Goal: Task Accomplishment & Management: Use online tool/utility

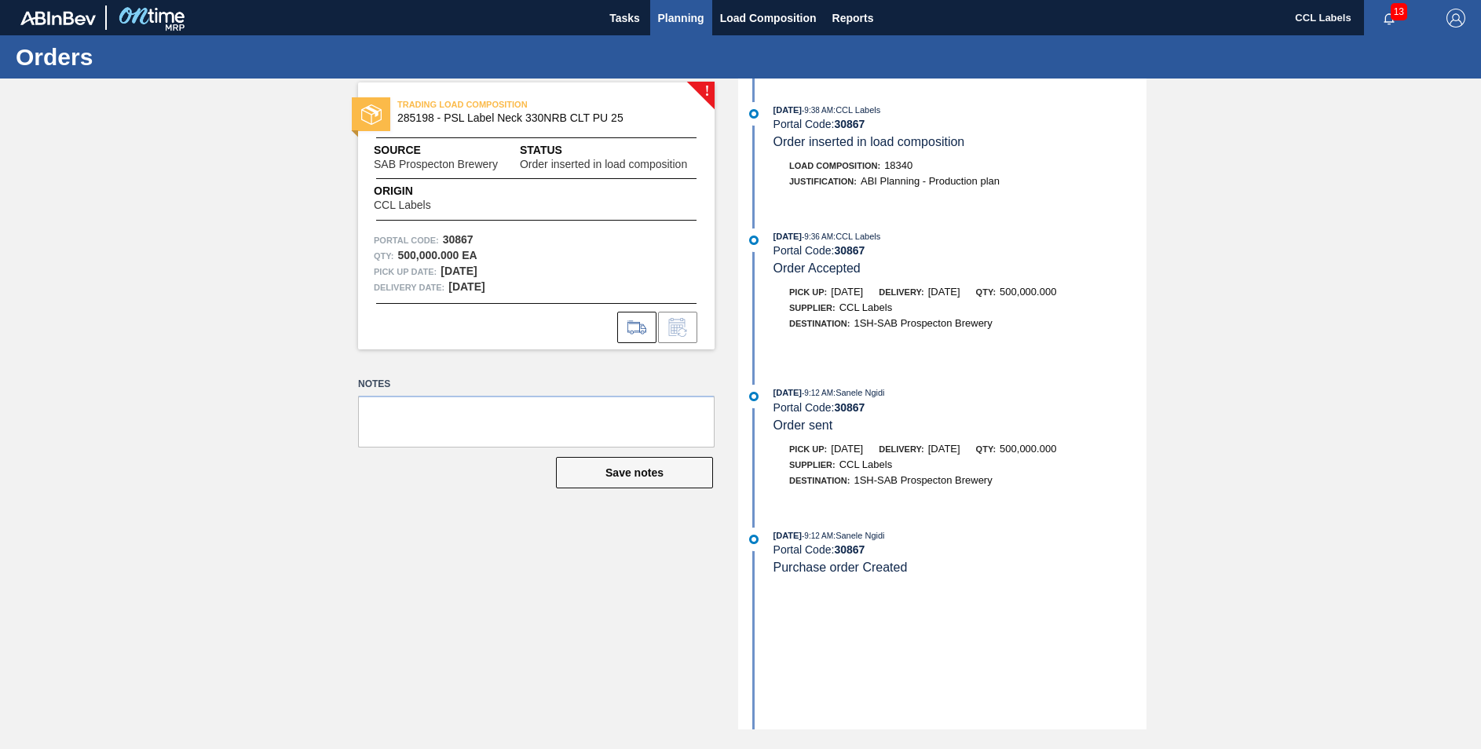
click at [693, 11] on span "Planning" at bounding box center [681, 18] width 46 height 19
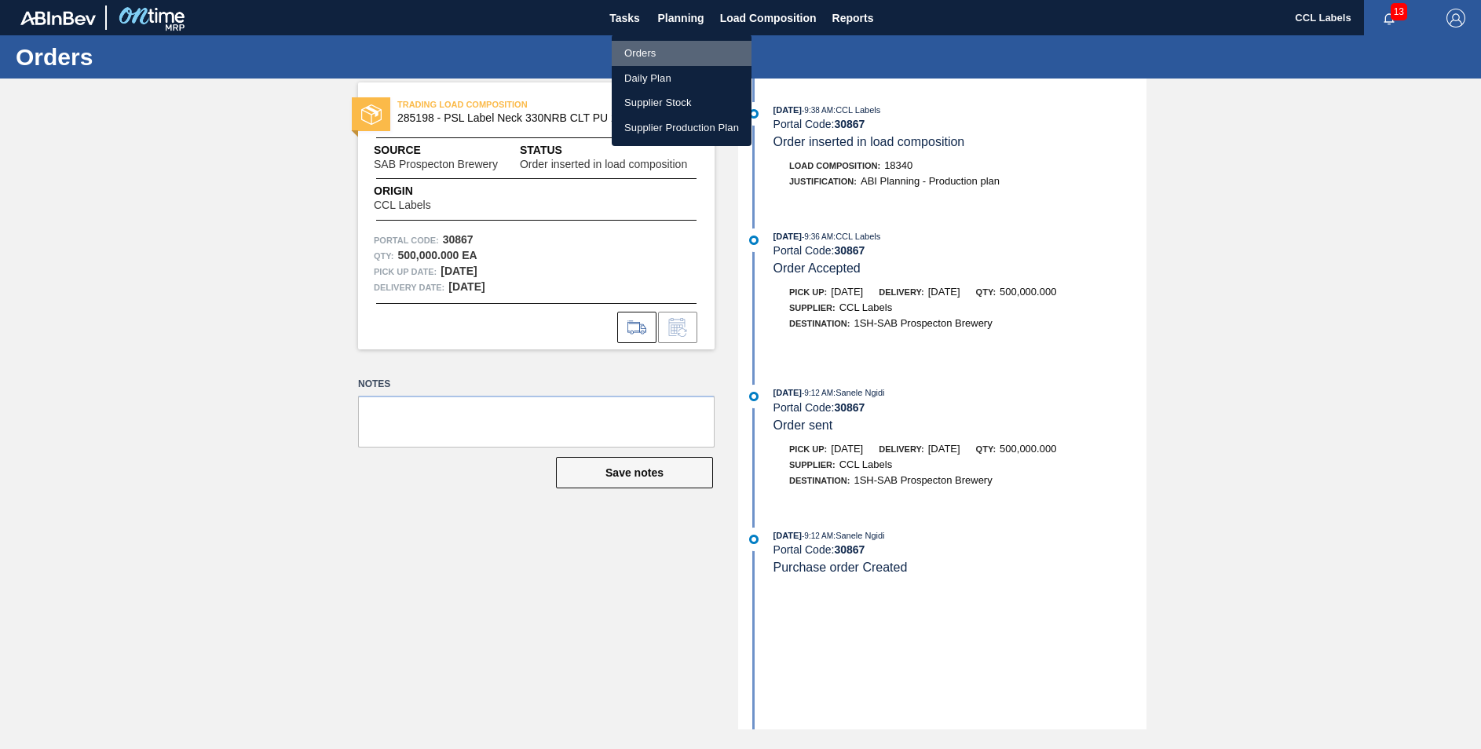
drag, startPoint x: 656, startPoint y: 43, endPoint x: 655, endPoint y: 57, distance: 13.4
click at [656, 45] on li "Orders" at bounding box center [682, 53] width 140 height 25
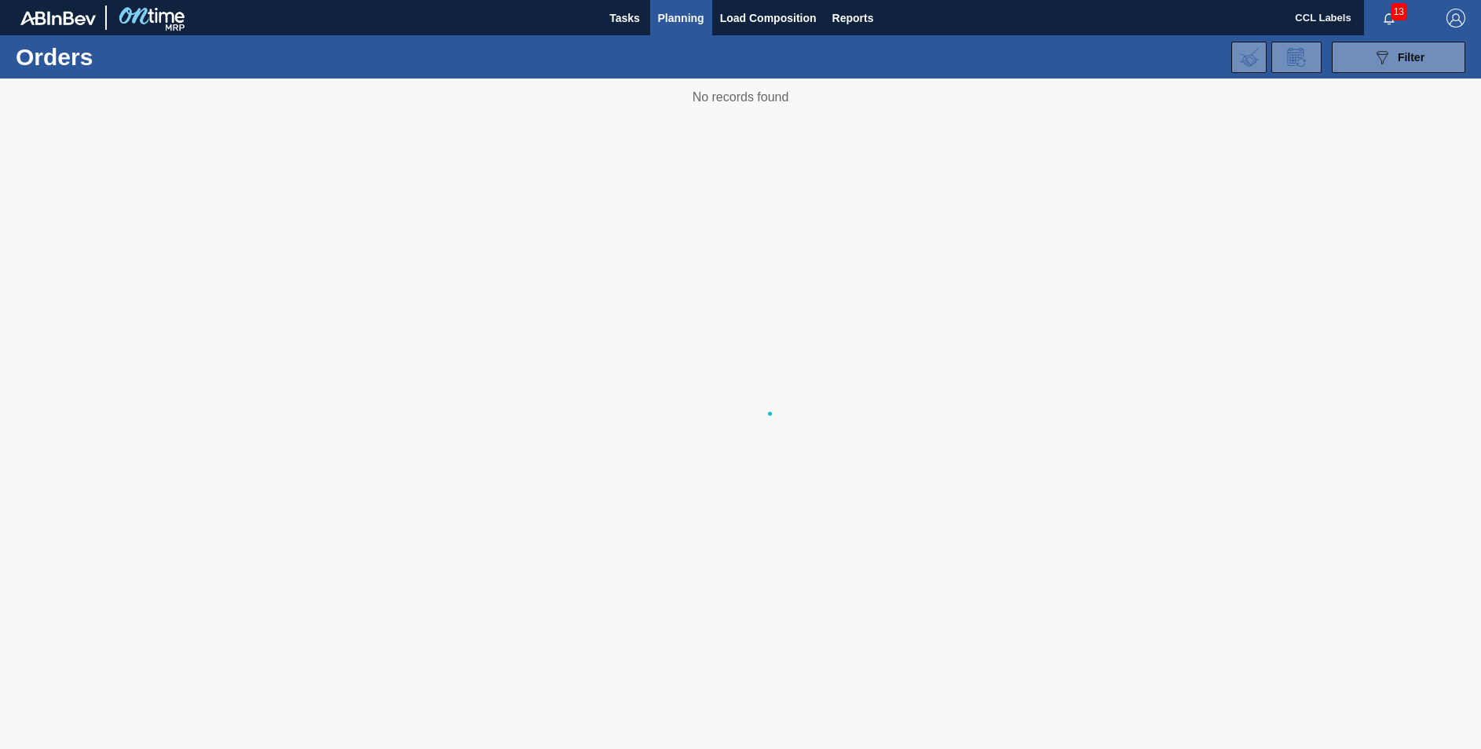
click at [655, 0] on body "Tasks Planning Load Composition Reports CCL Labels 13 Mark all as read Orders 0…" at bounding box center [740, 0] width 1481 height 0
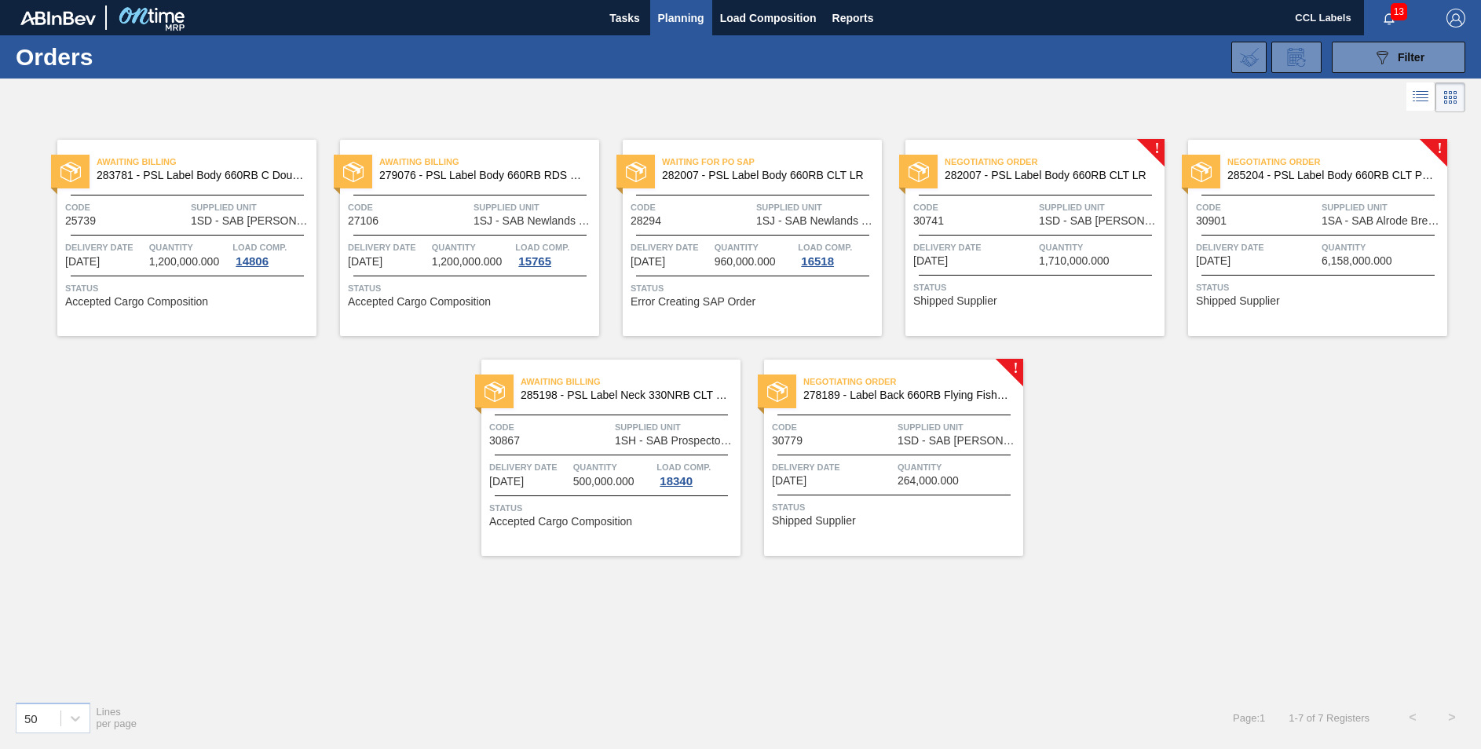
click at [1361, 172] on span "285204 - PSL Label Body 660RB CLT PU 25" at bounding box center [1330, 176] width 207 height 12
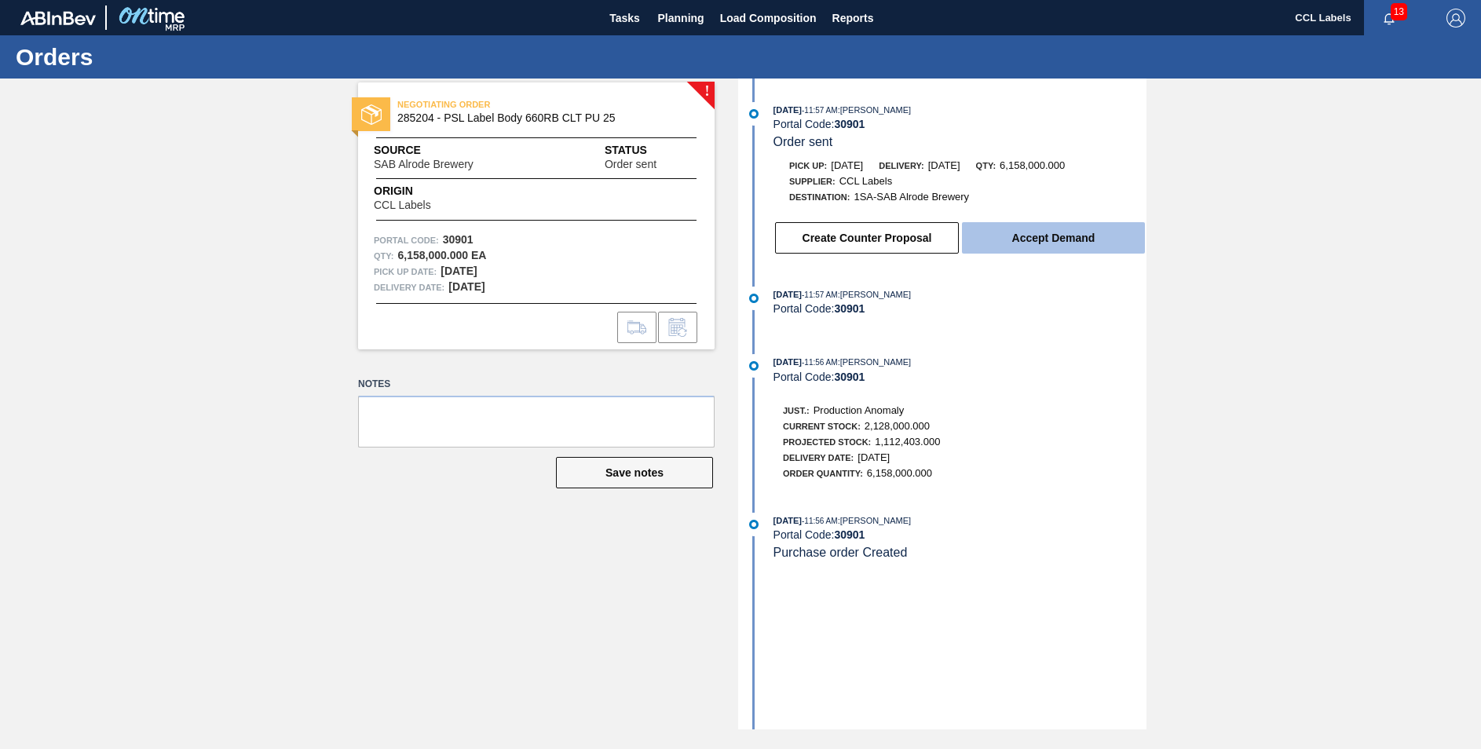
click at [1056, 243] on button "Accept Demand" at bounding box center [1053, 237] width 183 height 31
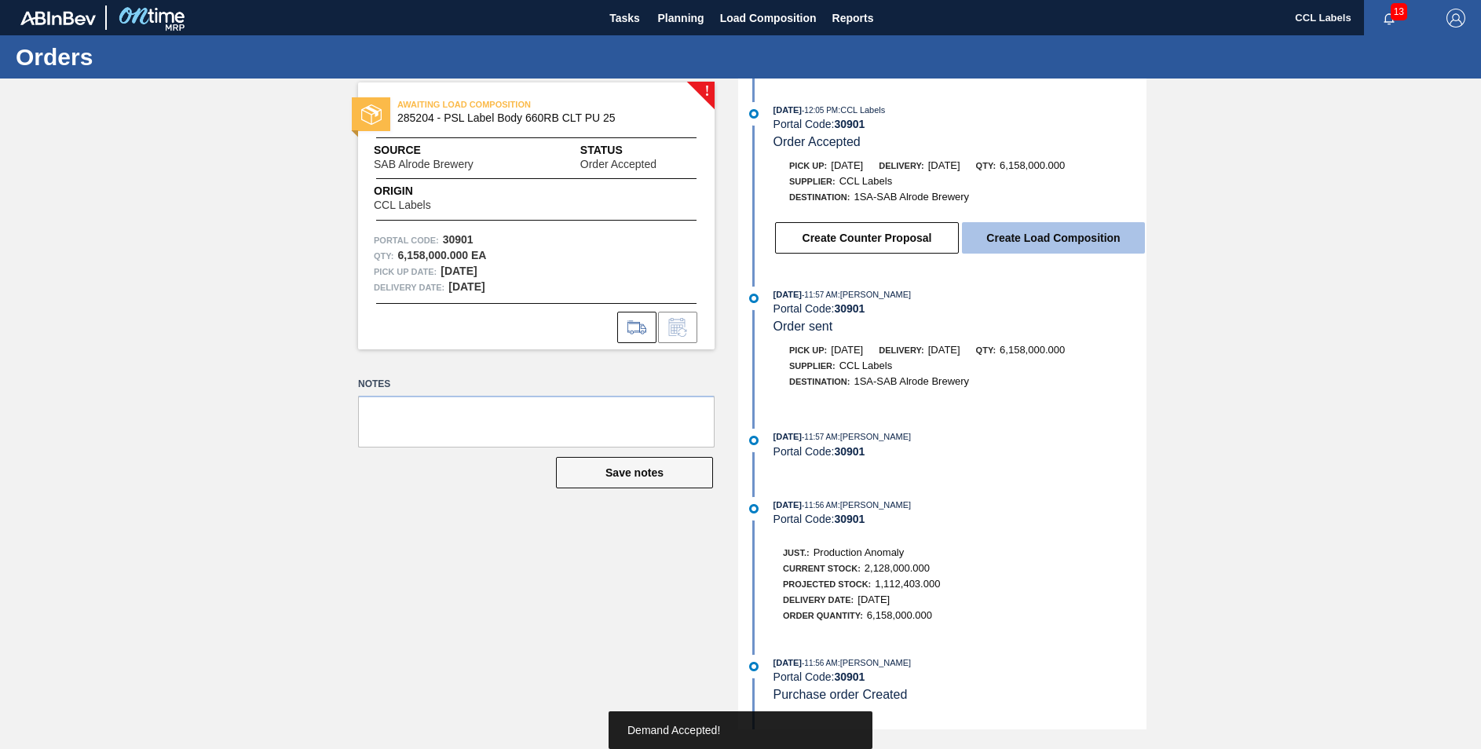
click at [1024, 249] on button "Create Load Composition" at bounding box center [1053, 237] width 183 height 31
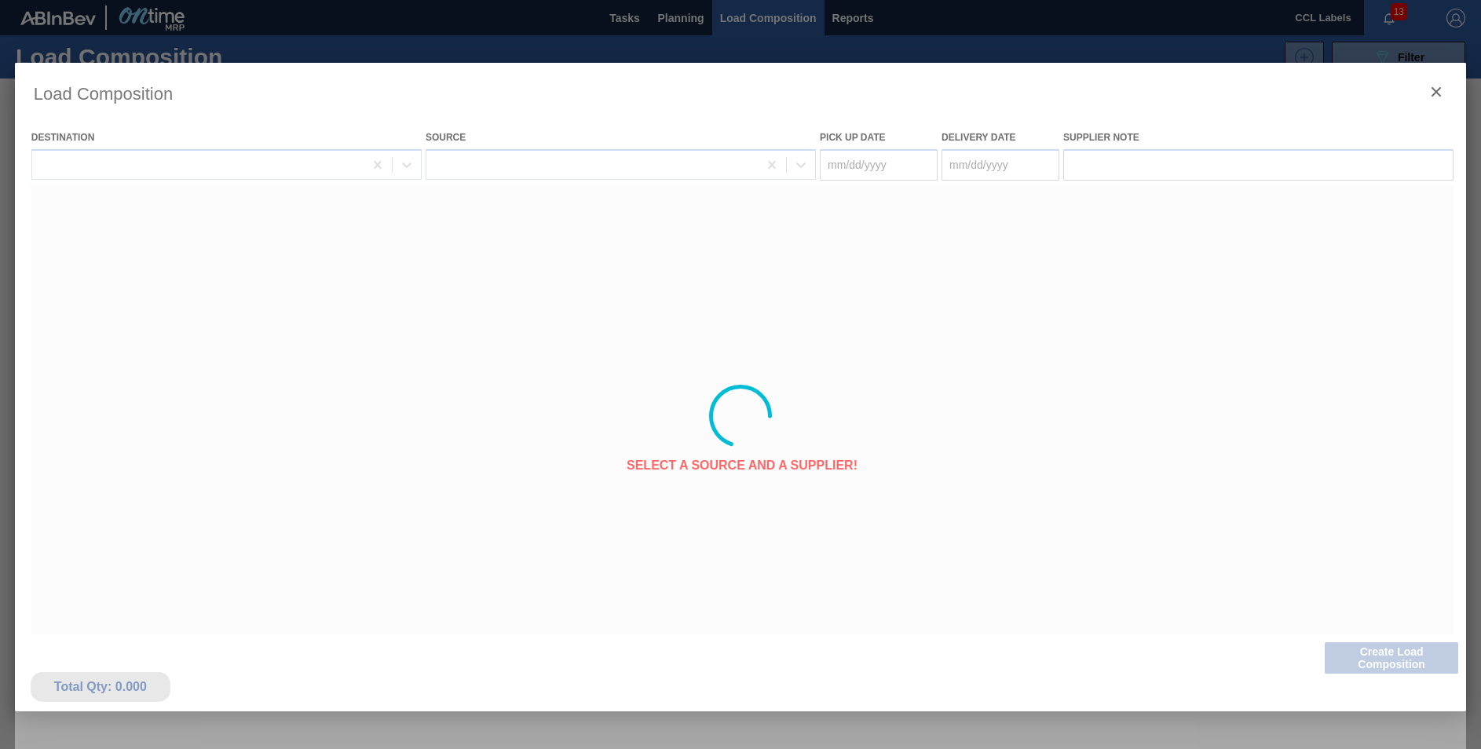
type Date "[DATE]"
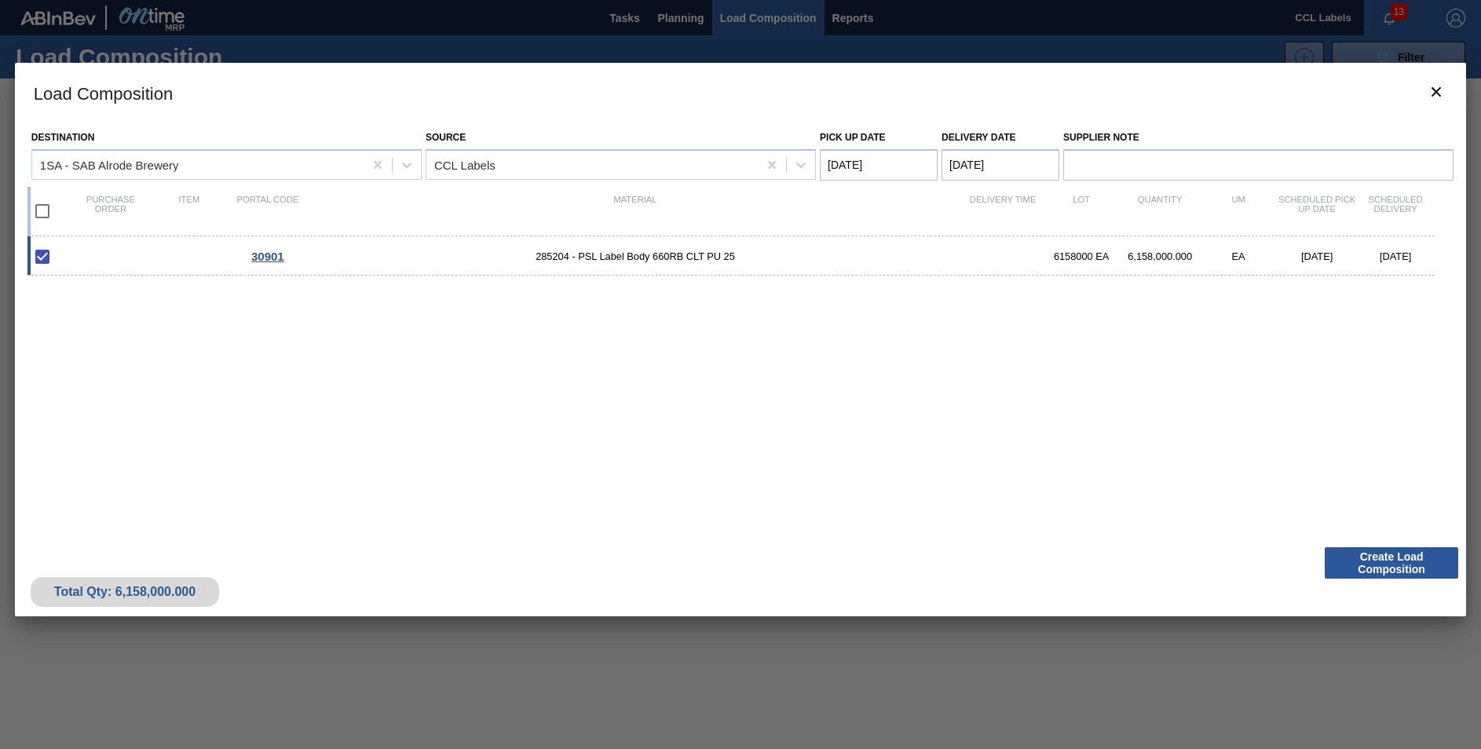
click at [971, 164] on Date "[DATE]" at bounding box center [1000, 164] width 118 height 31
click at [1084, 326] on div "22" at bounding box center [1087, 329] width 21 height 21
type Date "[DATE]"
click at [1403, 554] on button "Create Load Composition" at bounding box center [1391, 562] width 133 height 31
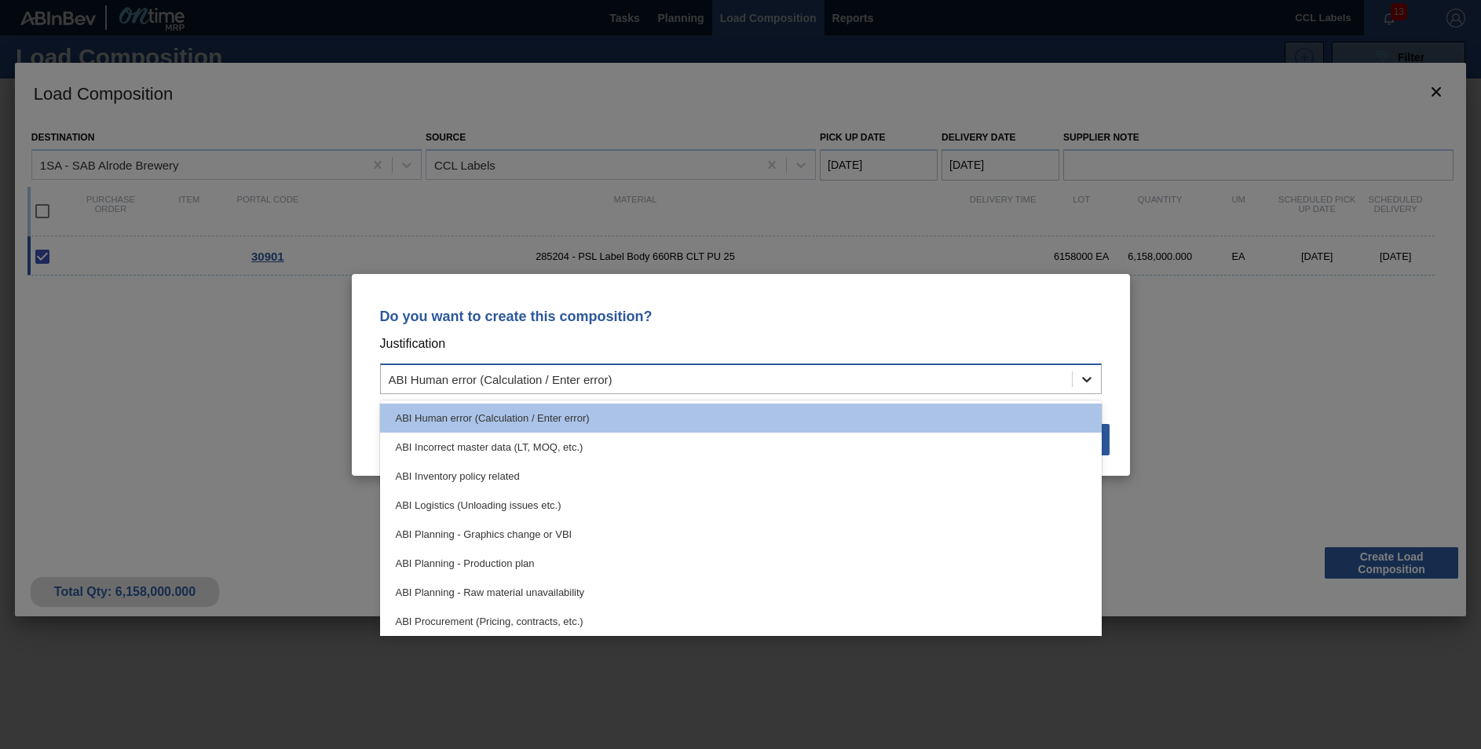
click at [1088, 378] on icon at bounding box center [1086, 379] width 9 height 5
click at [506, 559] on div "ABI Planning - Production plan" at bounding box center [741, 563] width 722 height 29
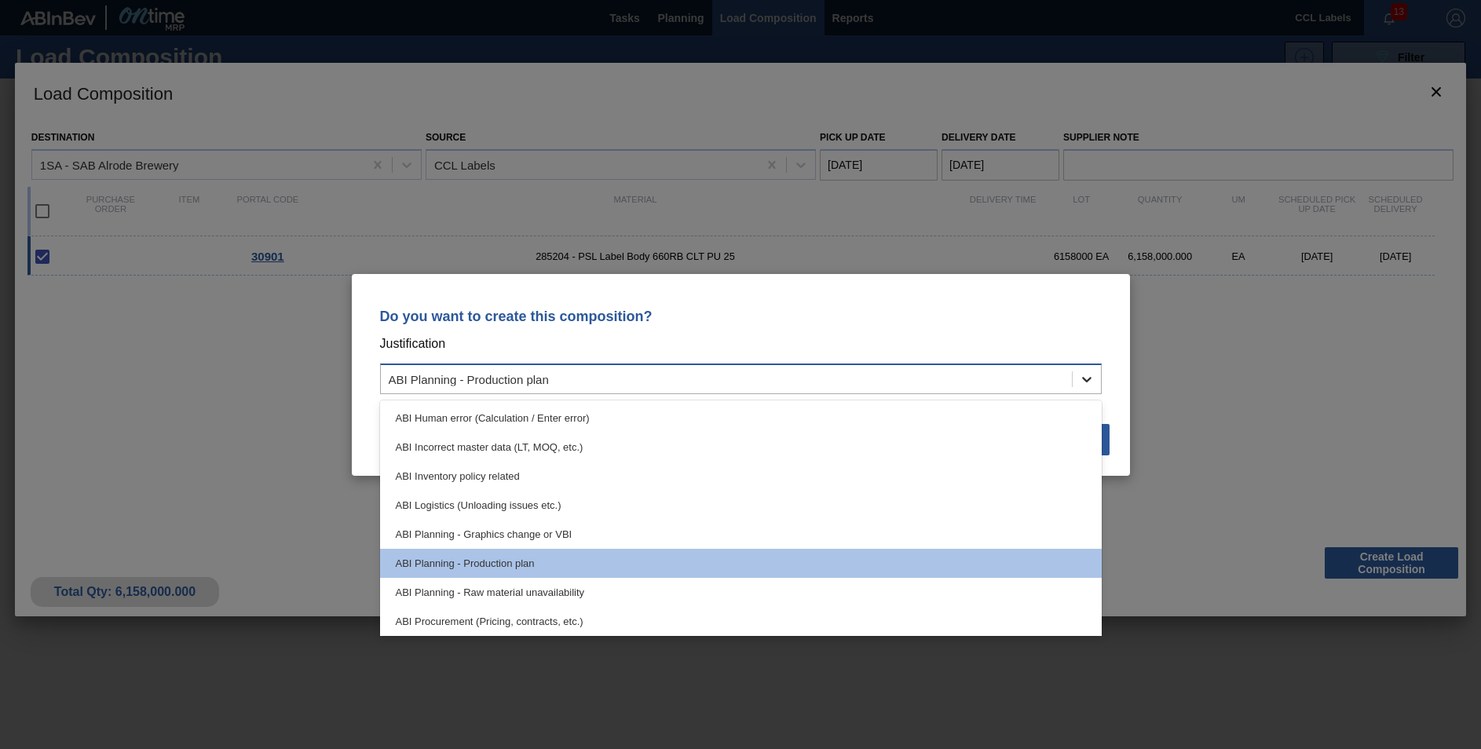
click at [1094, 379] on icon at bounding box center [1087, 379] width 16 height 16
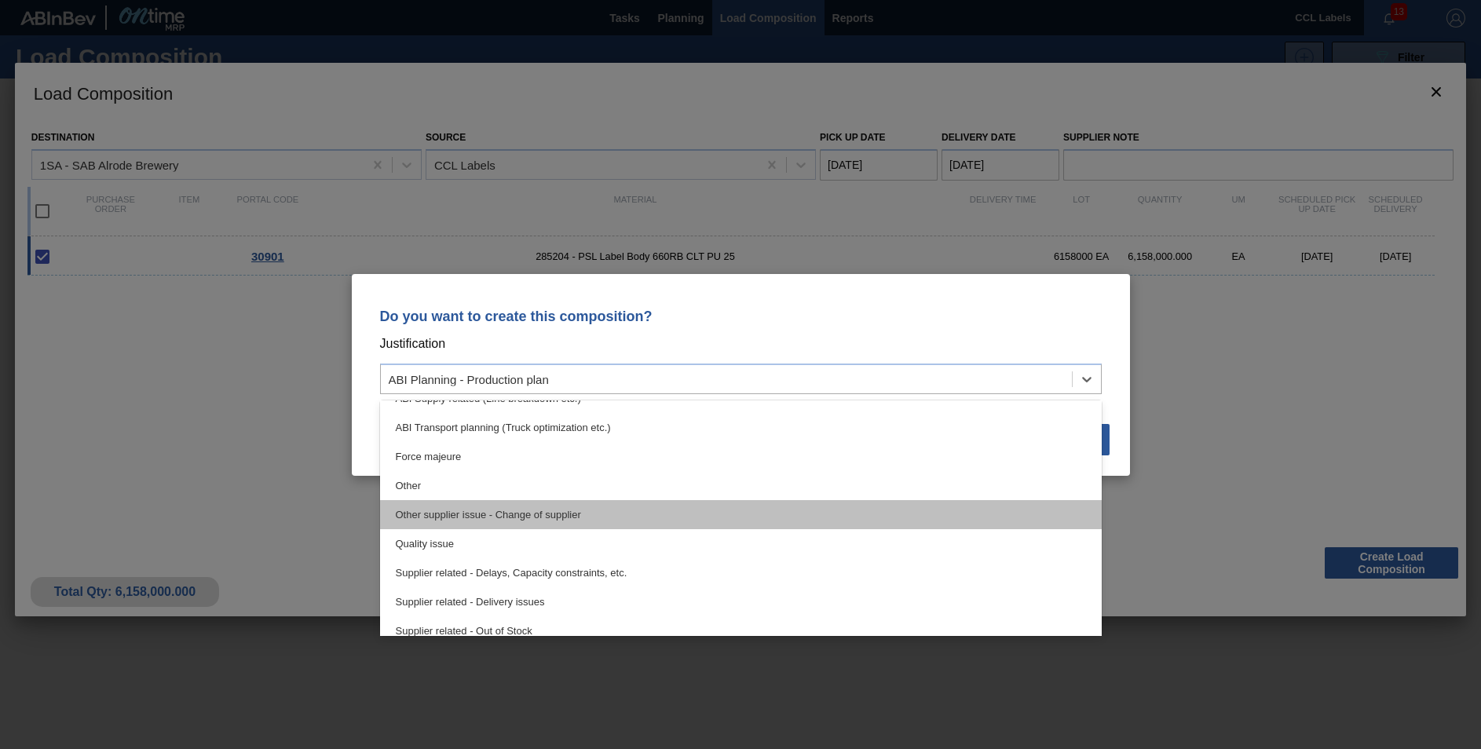
scroll to position [215, 0]
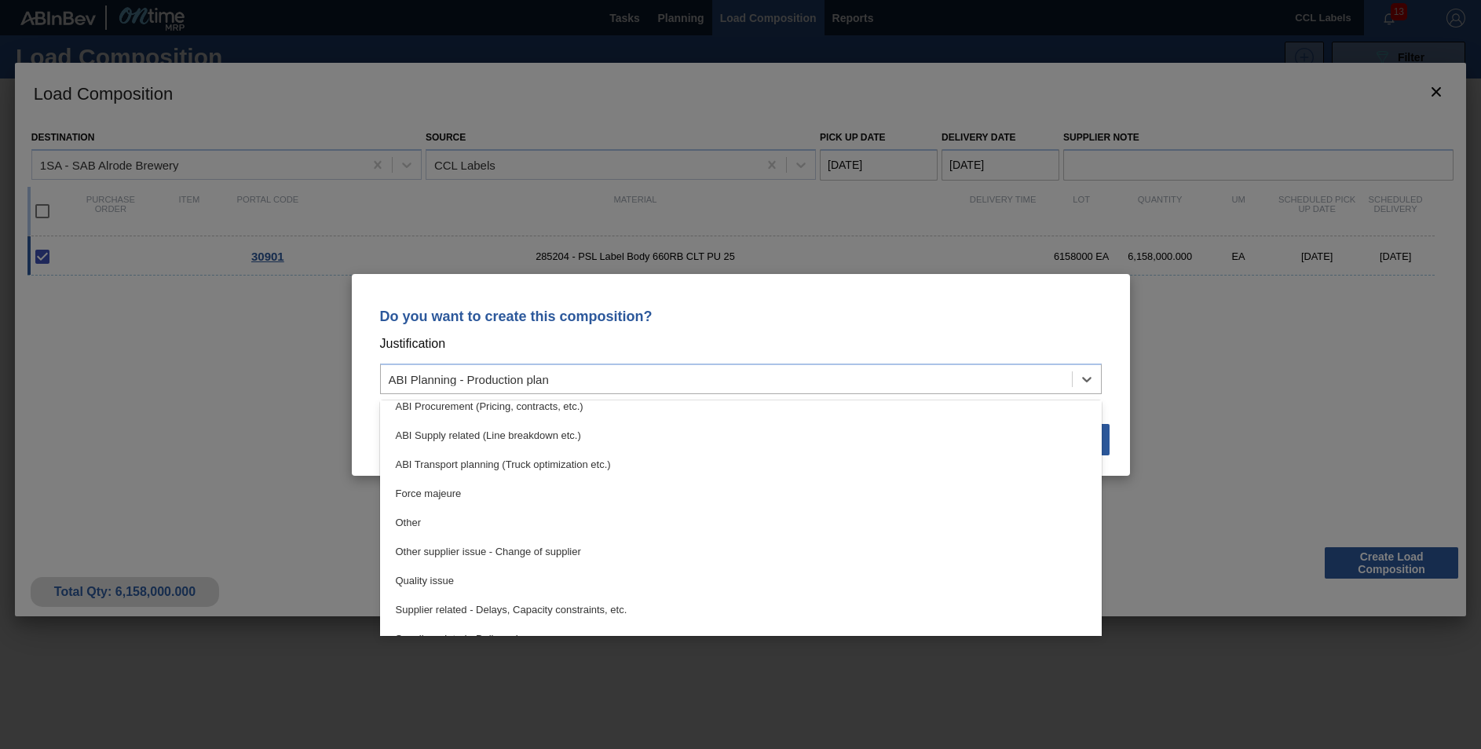
click at [1197, 350] on div "Do you want to create this composition? Justification option ABI Planning - Pro…" at bounding box center [740, 374] width 1481 height 749
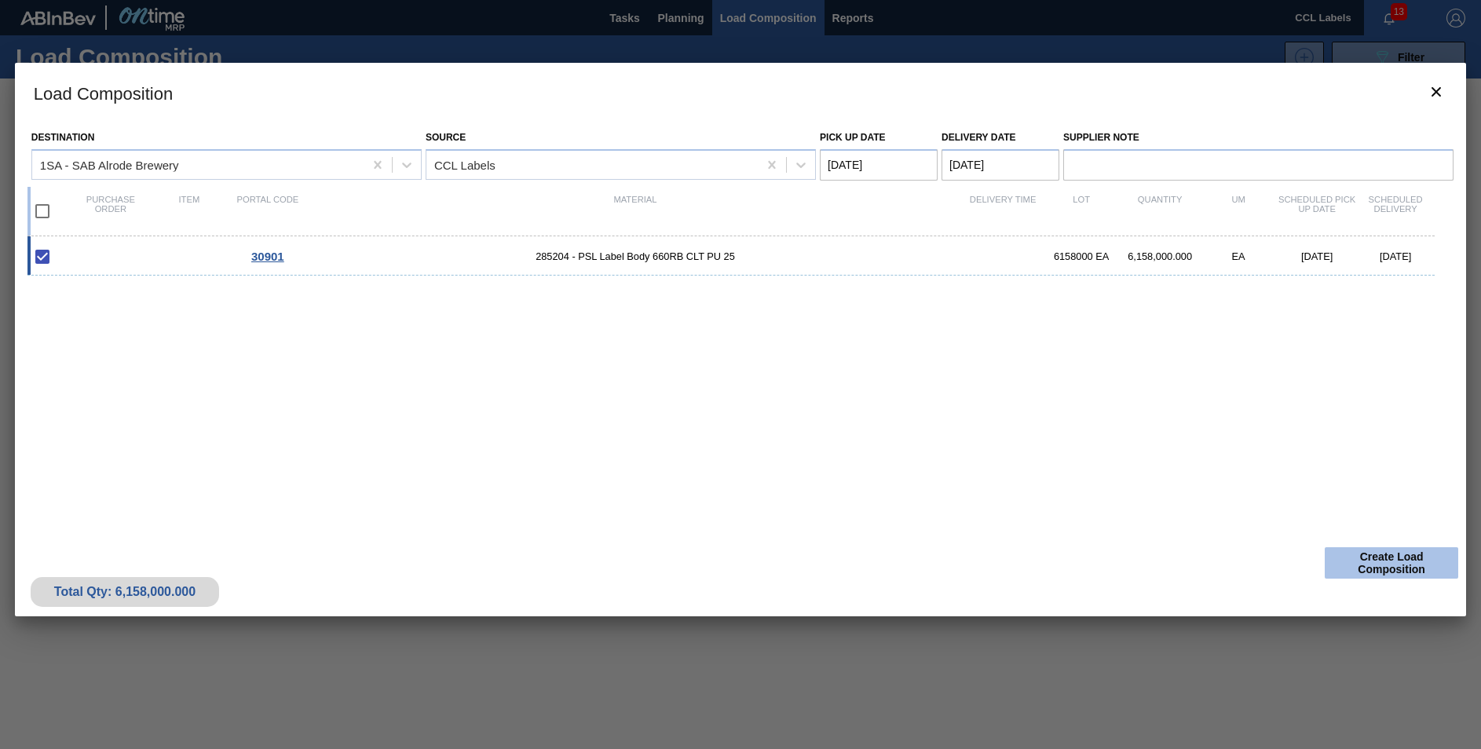
click at [1387, 561] on button "Create Load Composition" at bounding box center [1391, 562] width 133 height 31
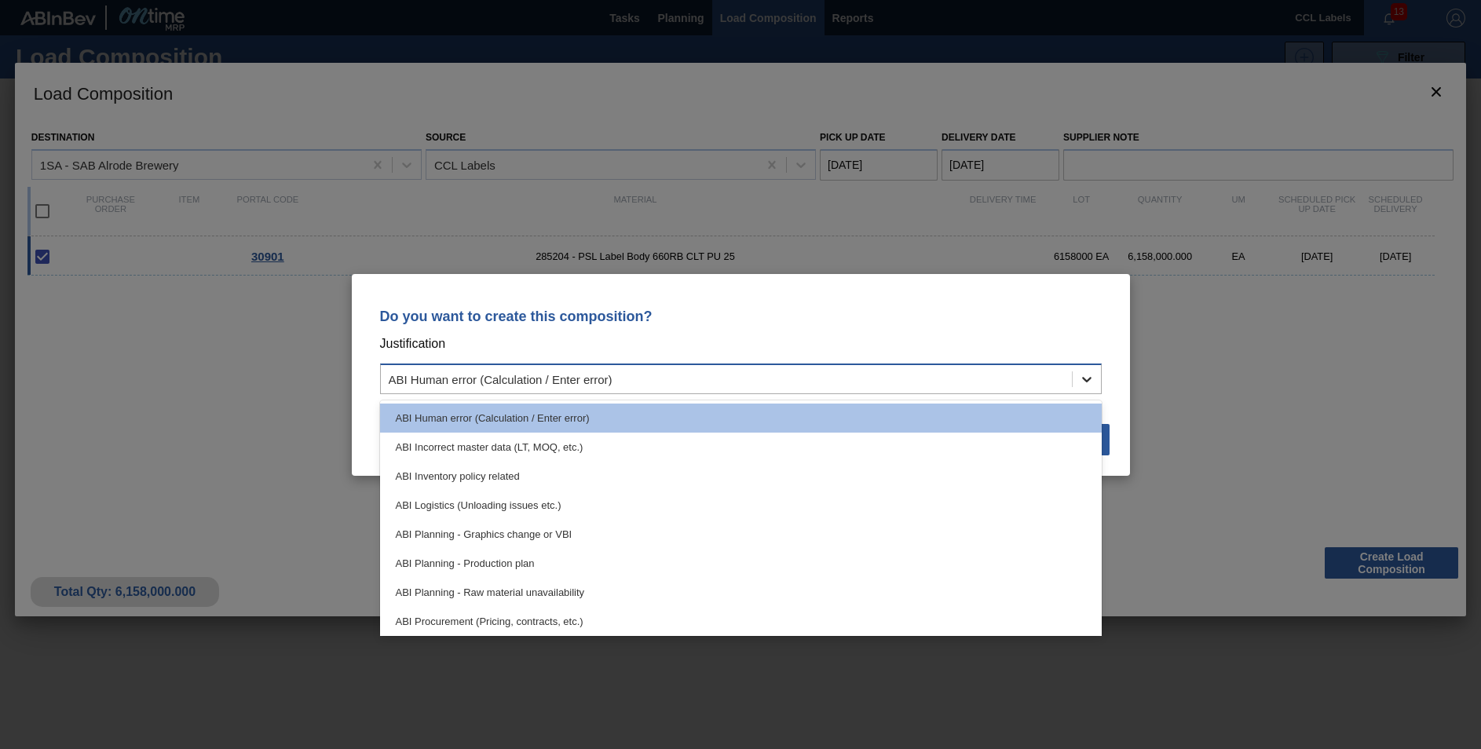
click at [1096, 375] on div at bounding box center [1087, 379] width 28 height 28
drag, startPoint x: 519, startPoint y: 559, endPoint x: 759, endPoint y: 563, distance: 239.5
click at [520, 559] on div "ABI Planning - Production plan" at bounding box center [741, 563] width 722 height 29
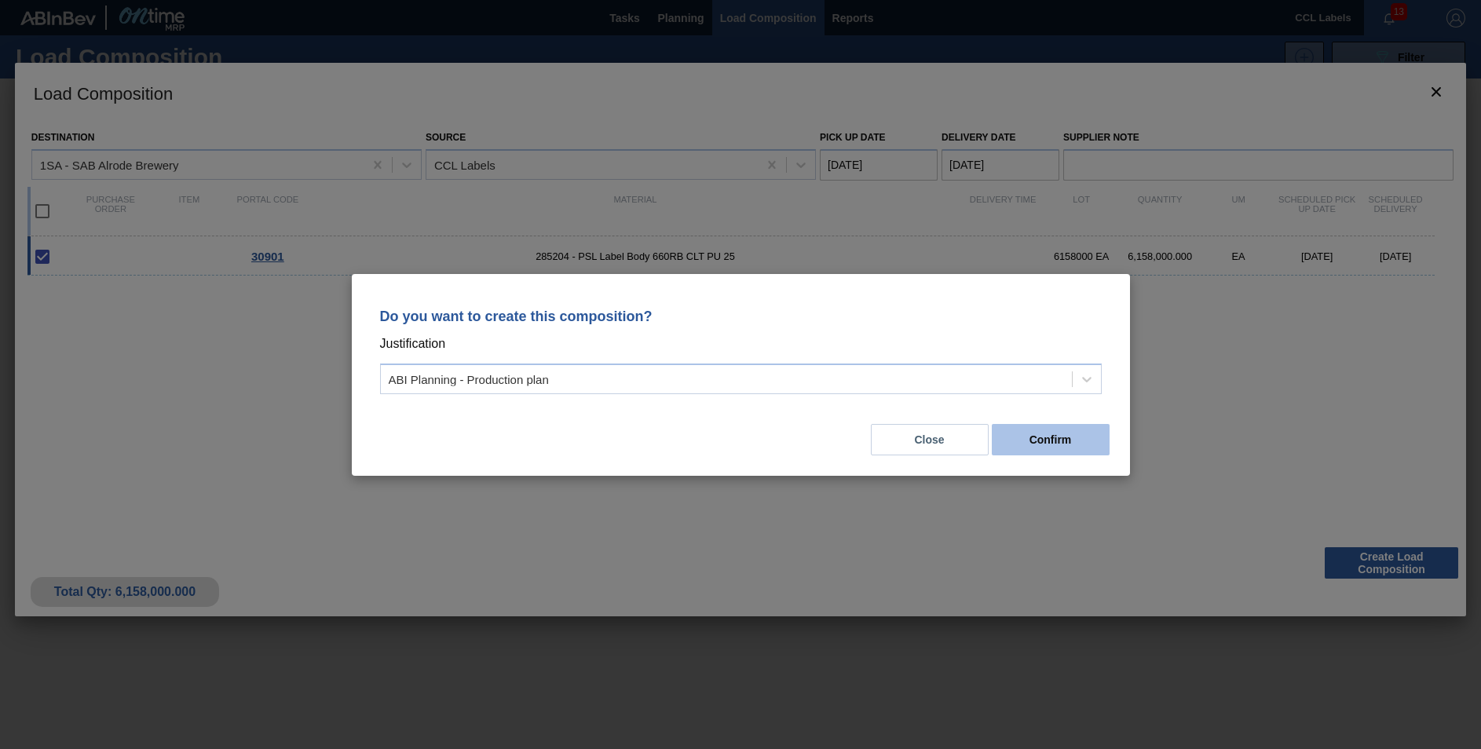
click at [1085, 440] on button "Confirm" at bounding box center [1051, 439] width 118 height 31
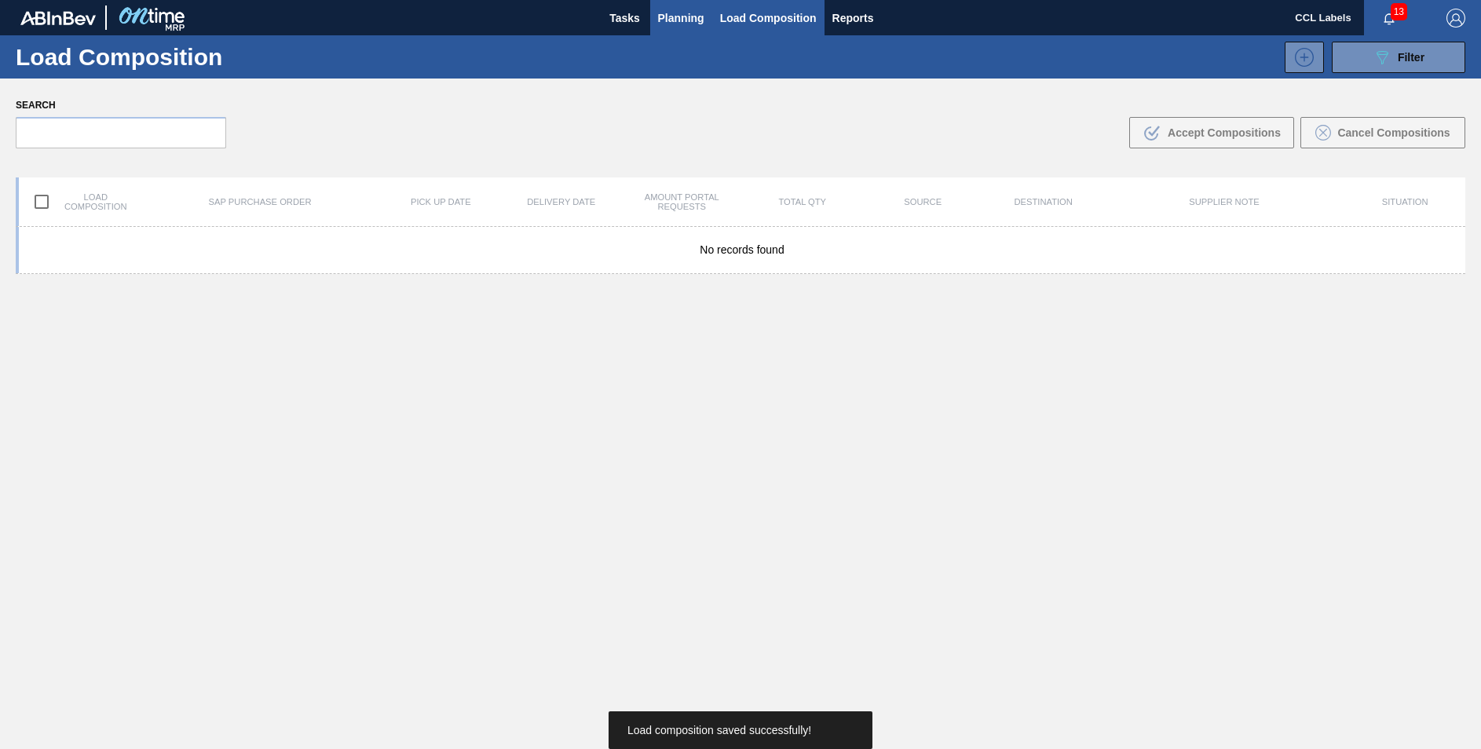
click at [674, 12] on span "Planning" at bounding box center [681, 18] width 46 height 19
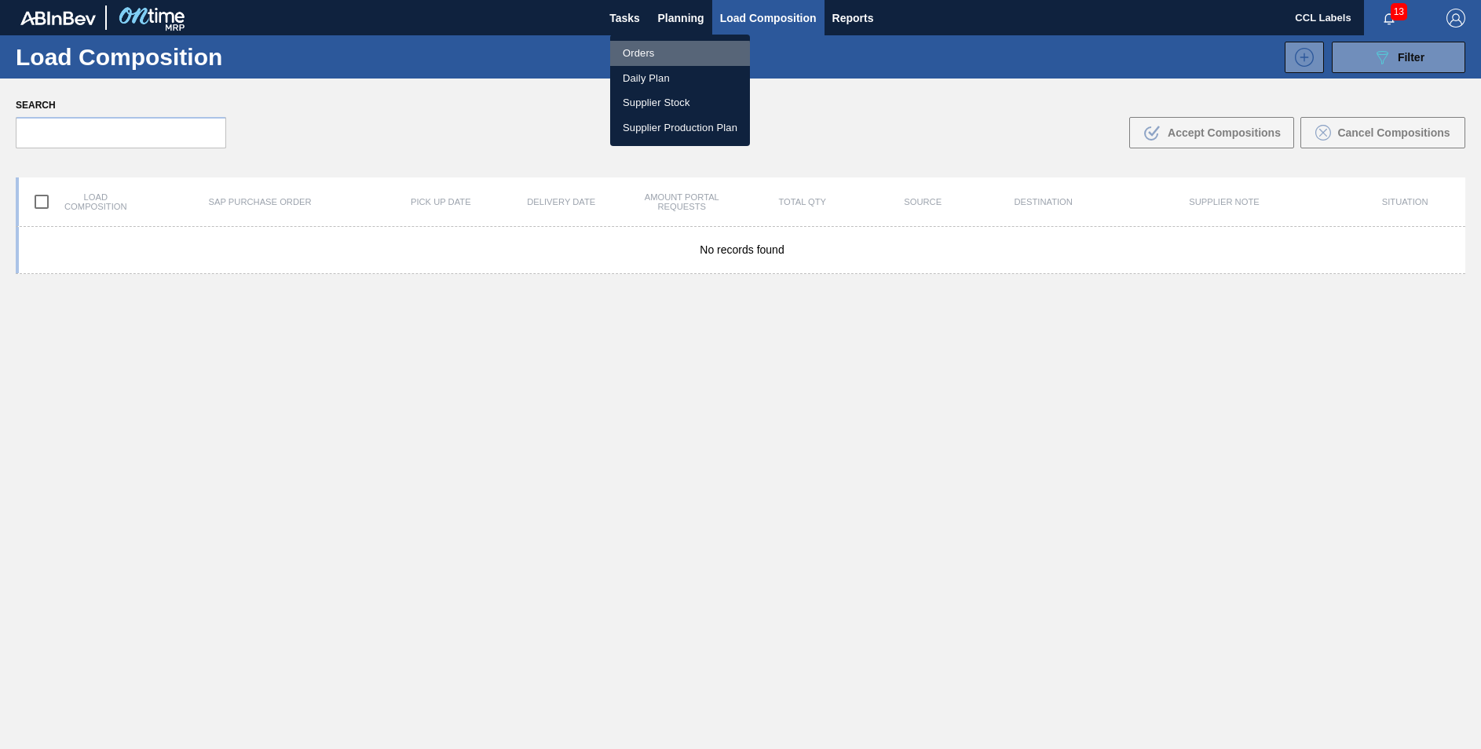
click at [640, 56] on li "Orders" at bounding box center [680, 53] width 140 height 25
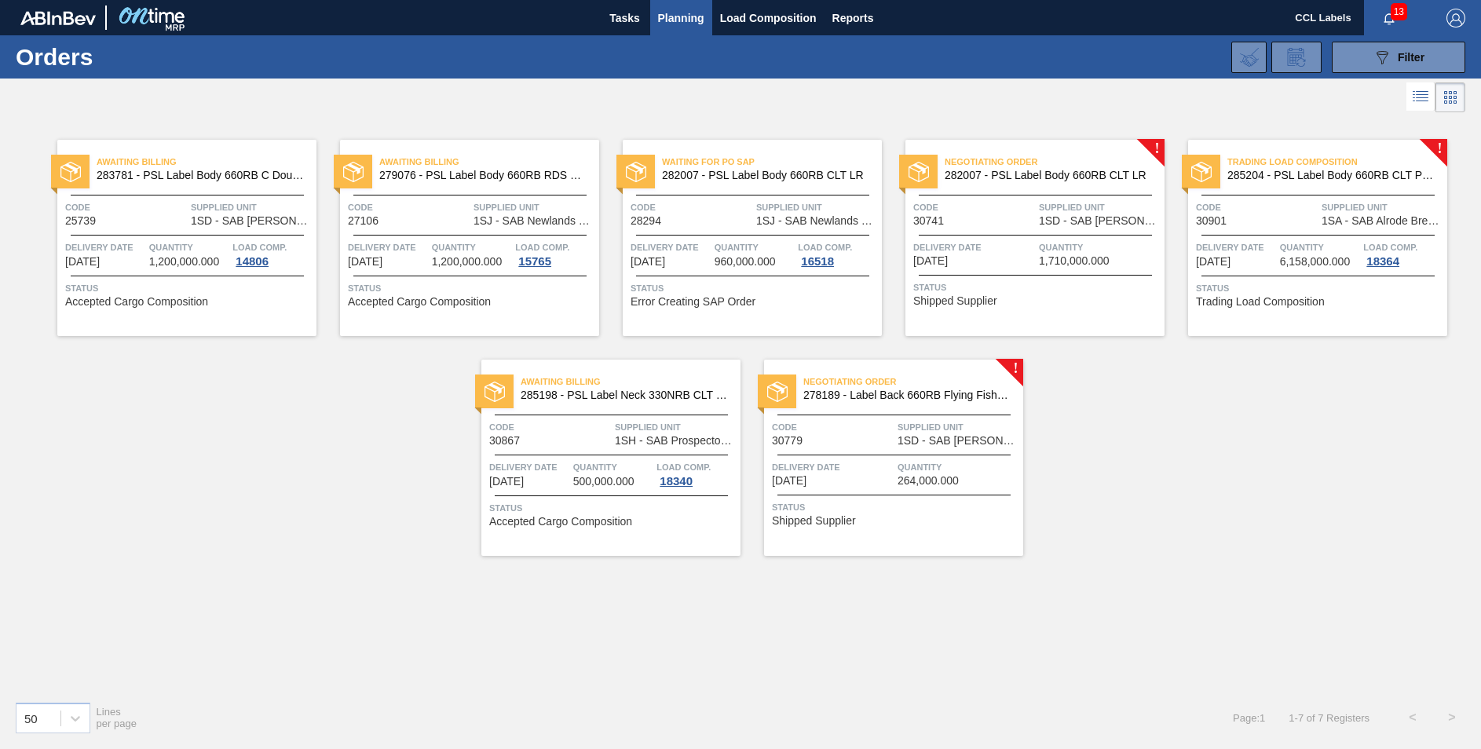
click at [1378, 184] on div "Trading Load Composition 285204 - PSL Label Body 660RB CLT PU 25" at bounding box center [1317, 169] width 259 height 35
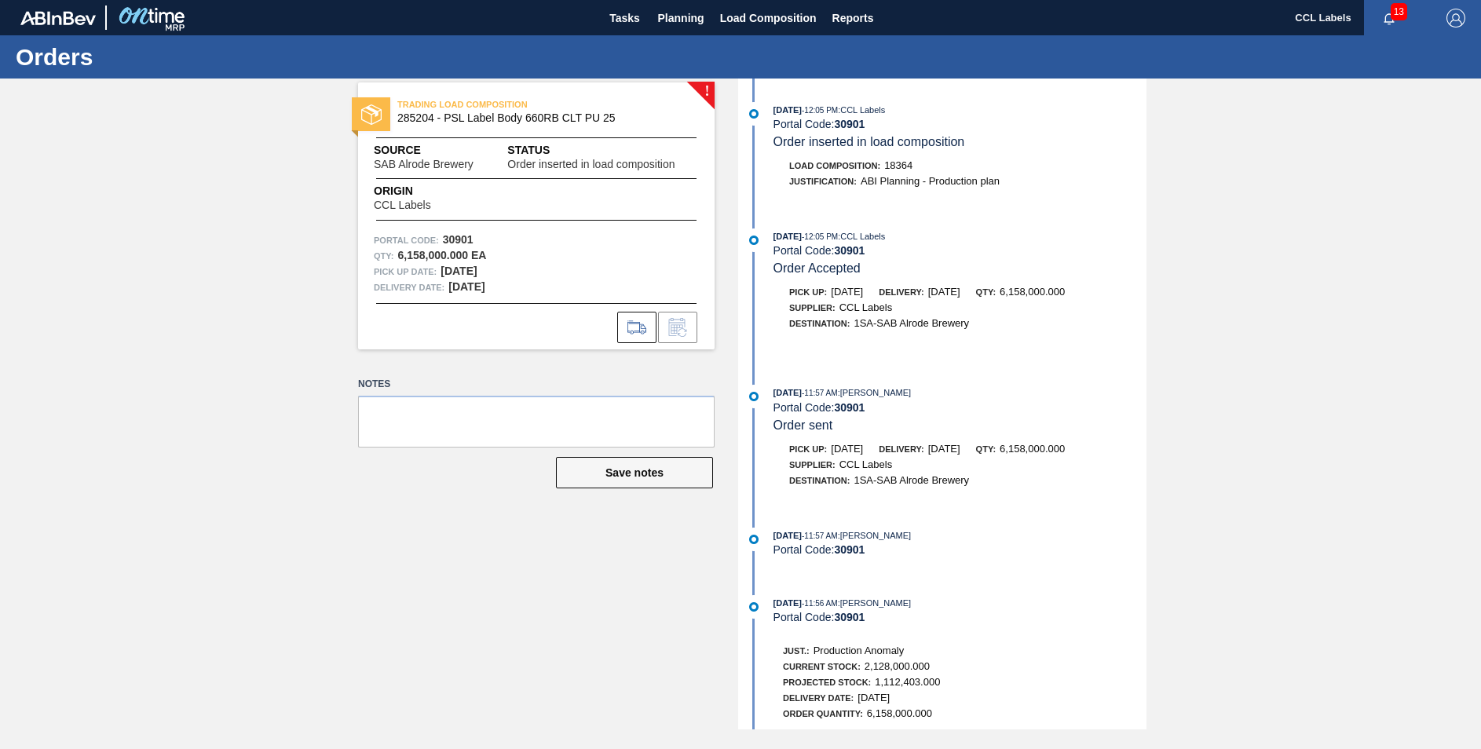
click at [1415, 398] on div "! TRADING LOAD COMPOSITION 285204 - PSL Label Body 660RB CLT PU 25 Source SAB A…" at bounding box center [740, 404] width 1481 height 651
click at [706, 22] on button "Planning" at bounding box center [681, 17] width 62 height 35
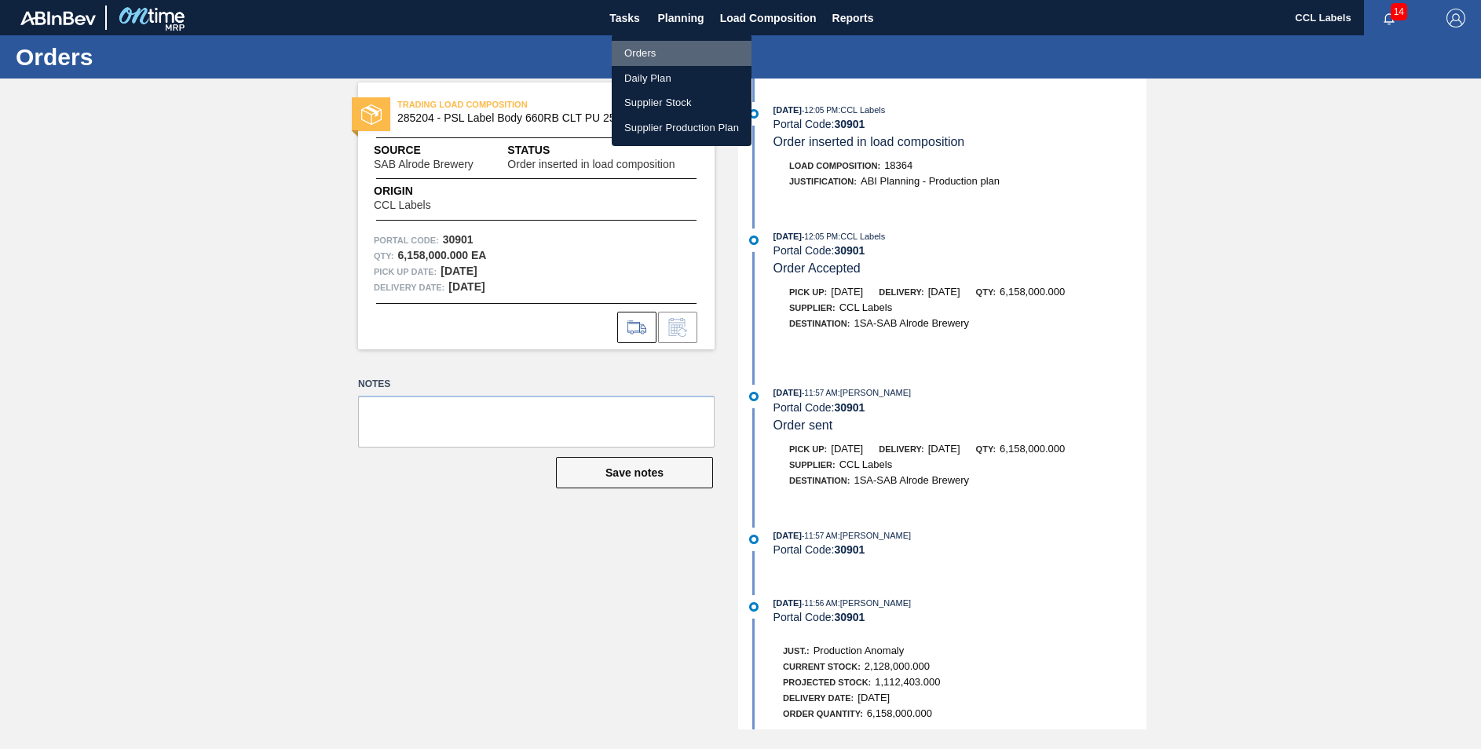
click at [648, 56] on li "Orders" at bounding box center [682, 53] width 140 height 25
